Goal: Task Accomplishment & Management: Manage account settings

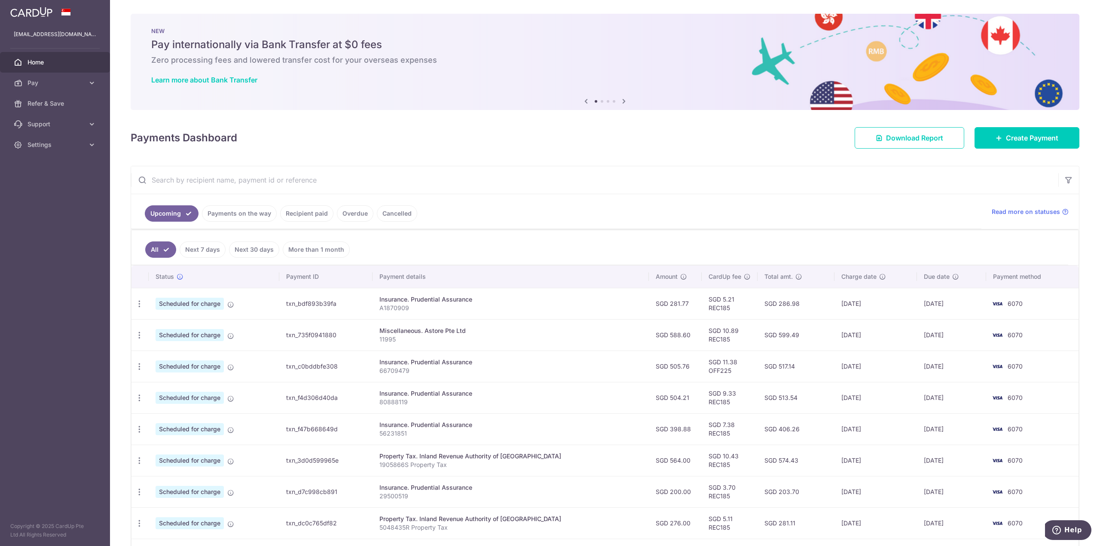
click at [636, 159] on div "× Pause Schedule Pause all future payments in this series Pause just this one p…" at bounding box center [605, 273] width 990 height 546
